Goal: Information Seeking & Learning: Find specific page/section

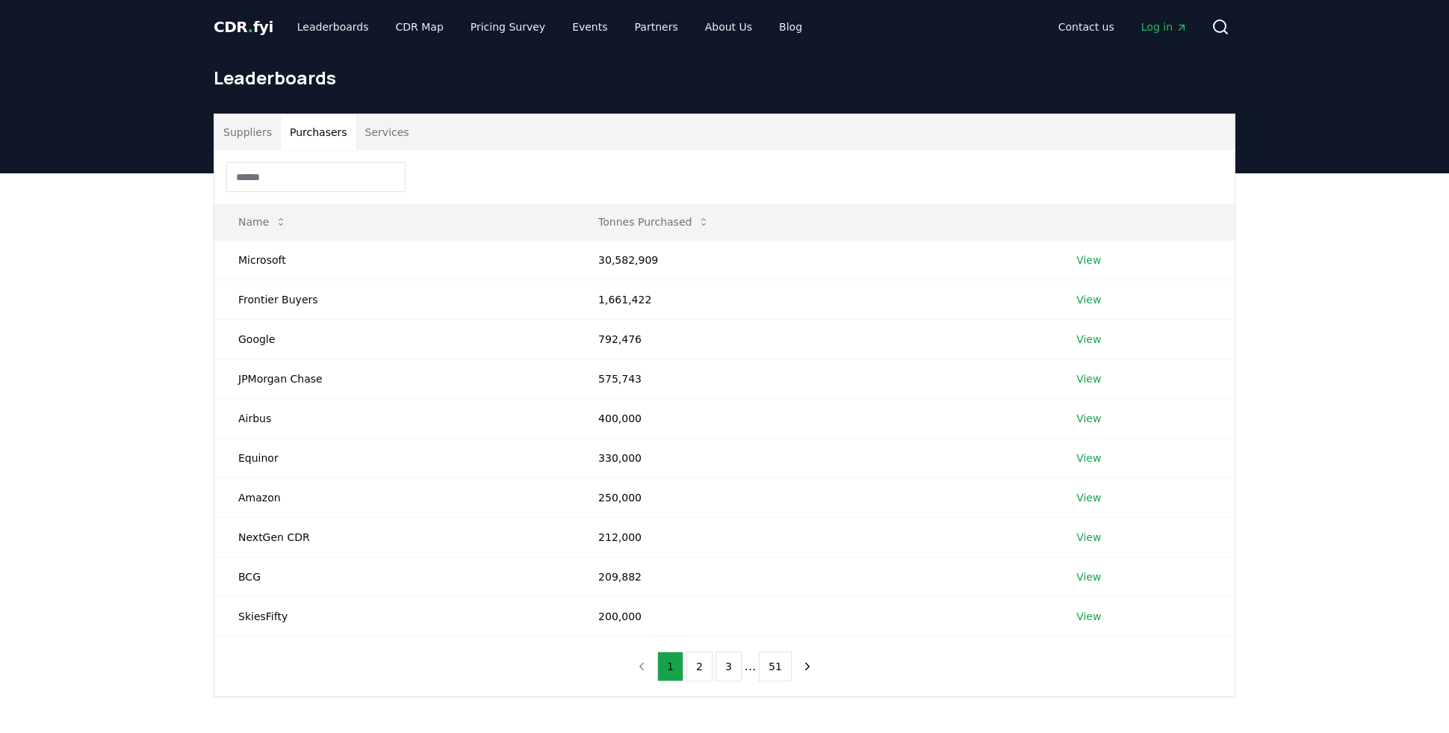
click at [322, 184] on input at bounding box center [315, 177] width 179 height 30
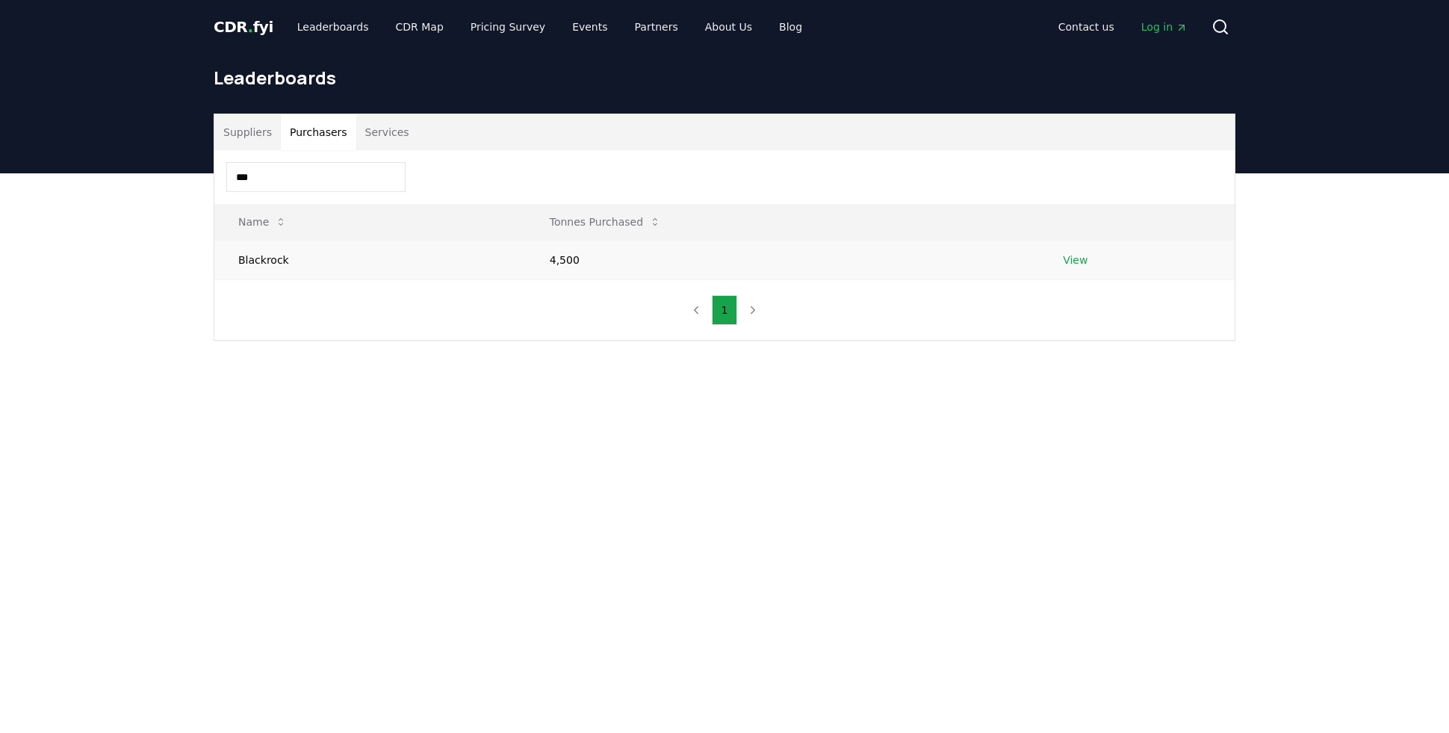
type input "***"
click at [1072, 258] on link "View" at bounding box center [1075, 259] width 25 height 15
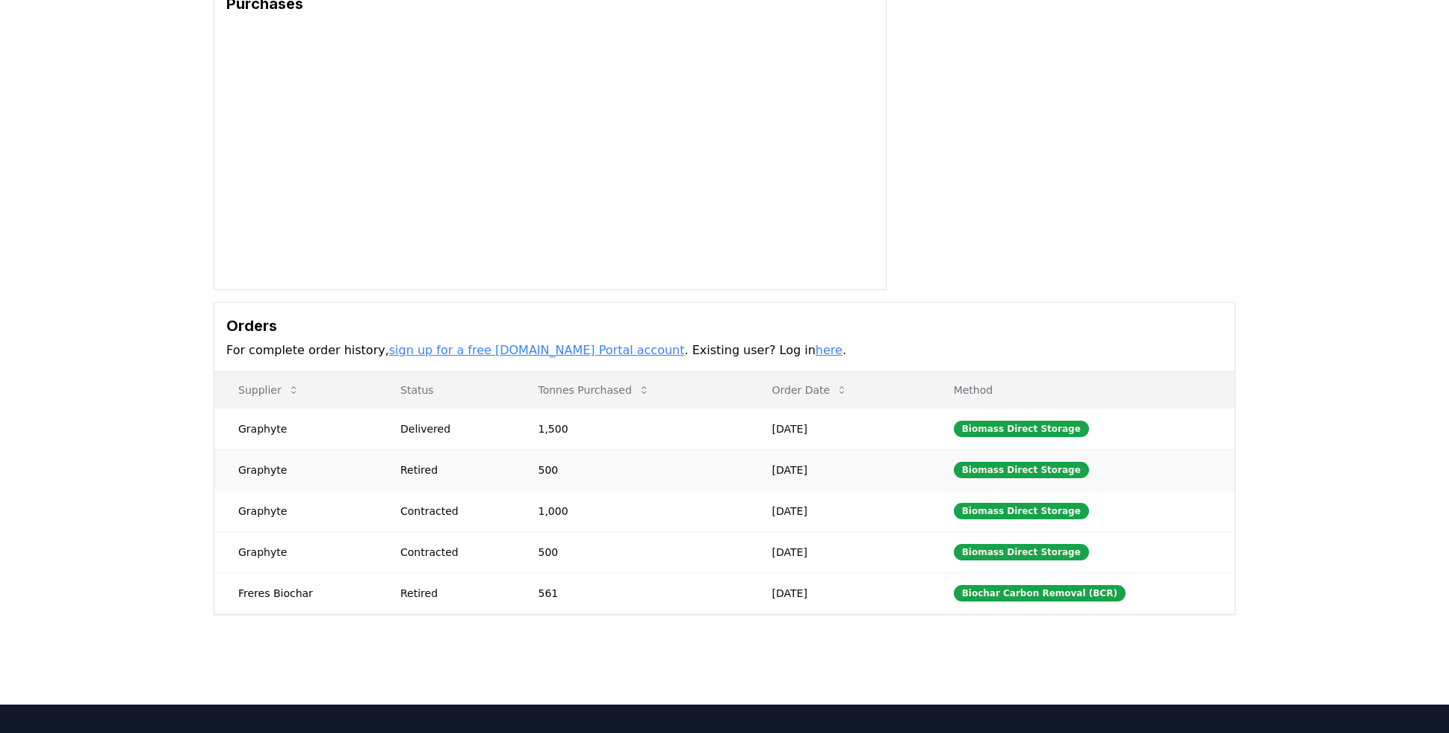
scroll to position [197, 0]
